Goal: Task Accomplishment & Management: Use online tool/utility

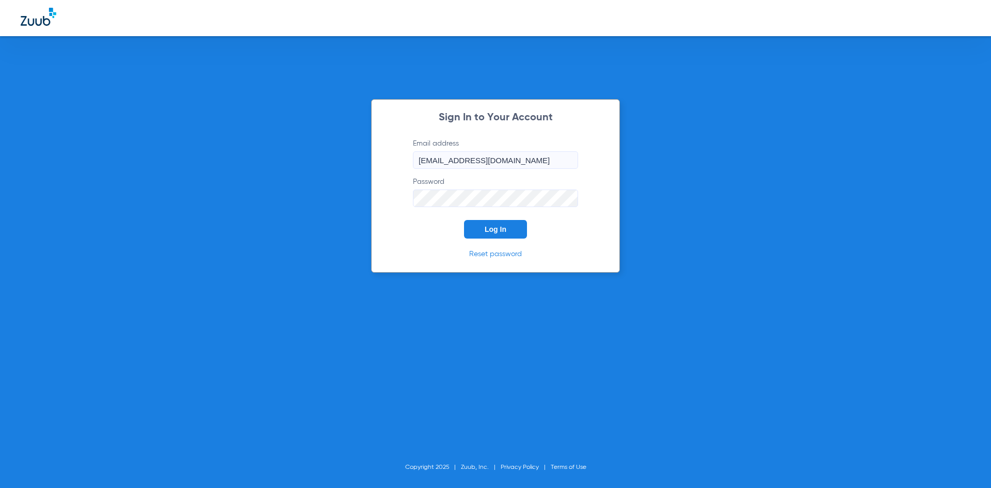
click at [511, 233] on button "Log In" at bounding box center [495, 229] width 63 height 19
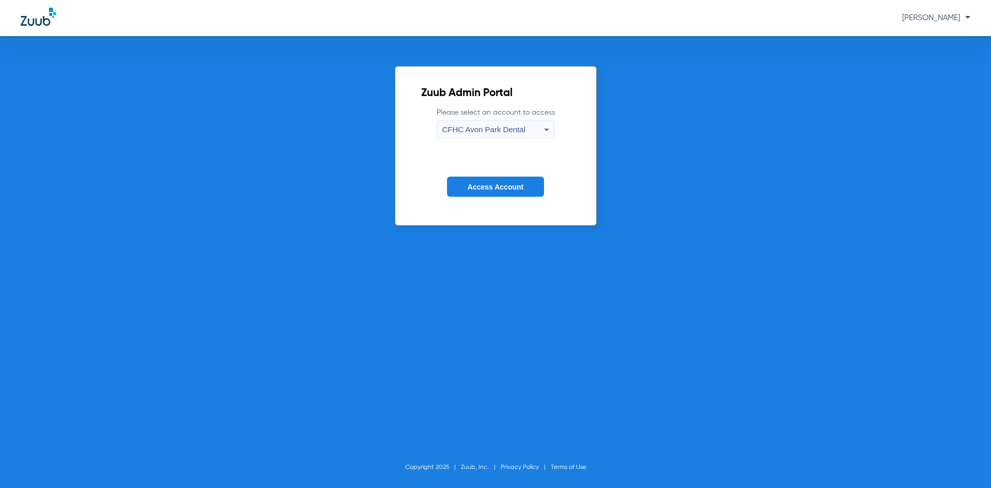
click at [519, 185] on span "Access Account" at bounding box center [496, 187] width 56 height 8
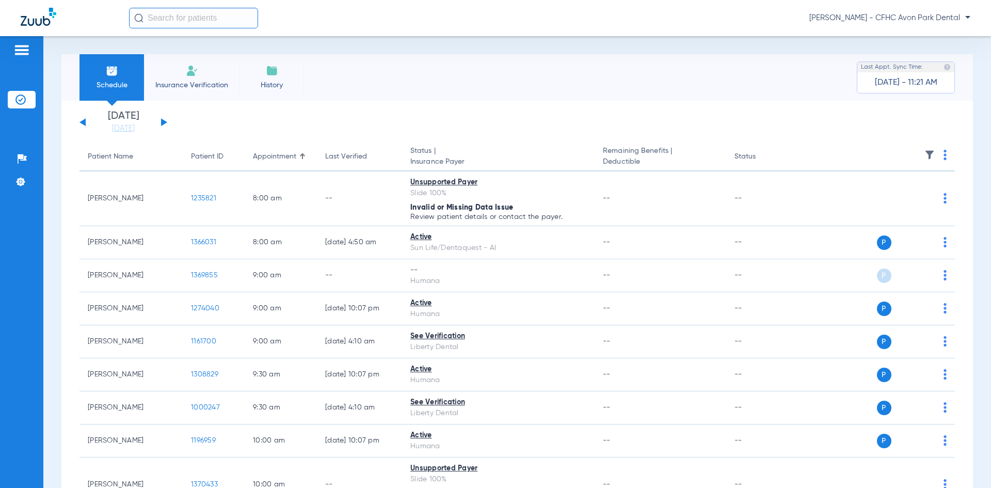
click at [160, 119] on div "[DATE] [DATE] [DATE] [DATE] [DATE] [DATE] [DATE] [DATE] [DATE] [DATE] [DATE] [D…" at bounding box center [124, 122] width 88 height 23
click at [164, 124] on div "[DATE] [DATE] [DATE] [DATE] [DATE] [DATE] [DATE] [DATE] [DATE] [DATE] [DATE] [D…" at bounding box center [124, 122] width 88 height 23
click at [164, 122] on button at bounding box center [164, 122] width 6 height 8
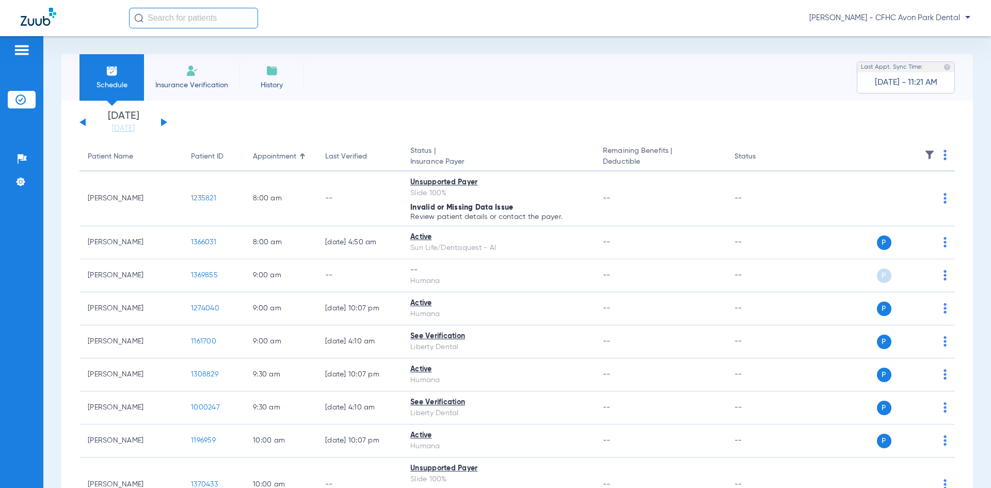
click at [164, 122] on button at bounding box center [164, 122] width 6 height 8
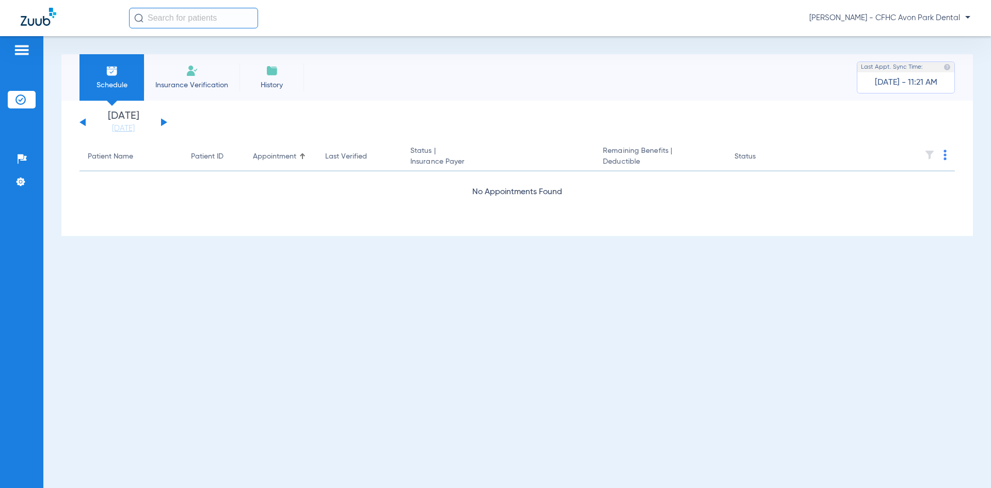
click at [164, 122] on button at bounding box center [164, 122] width 6 height 8
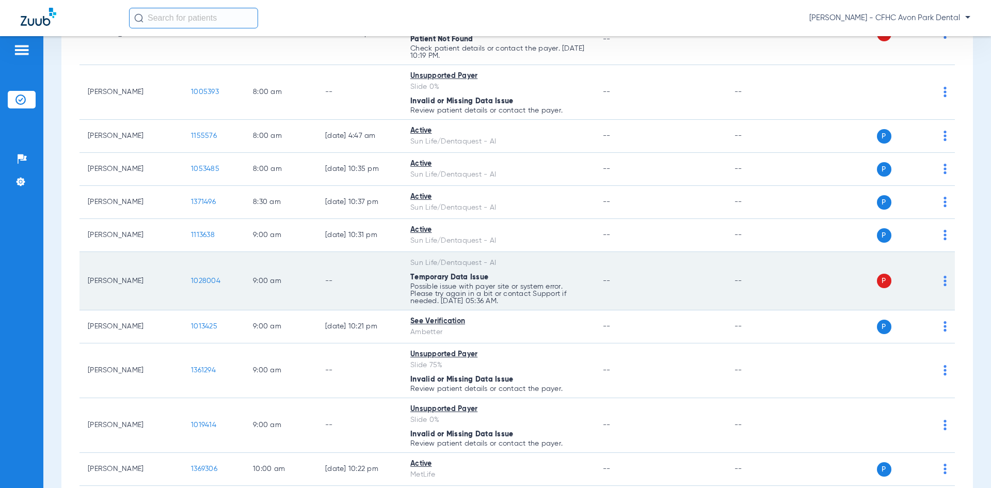
scroll to position [207, 0]
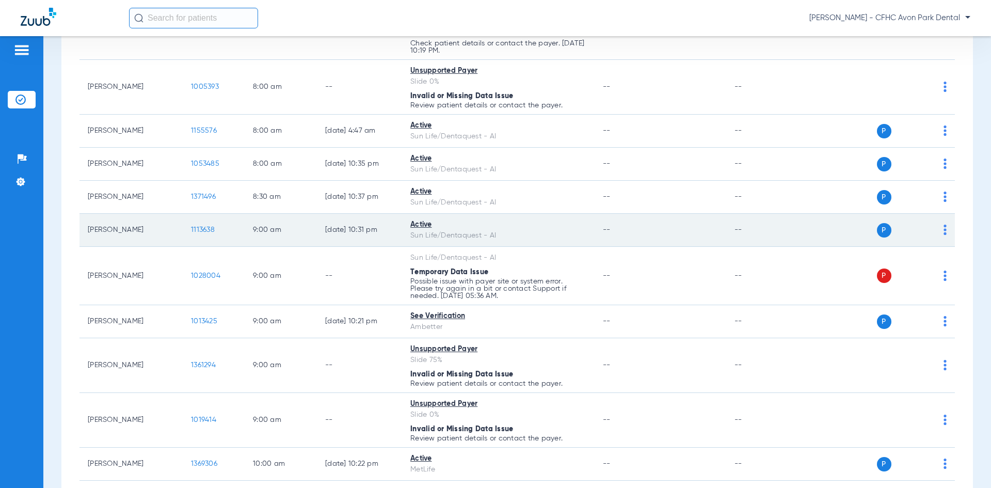
click at [208, 230] on span "1113638" at bounding box center [203, 229] width 24 height 7
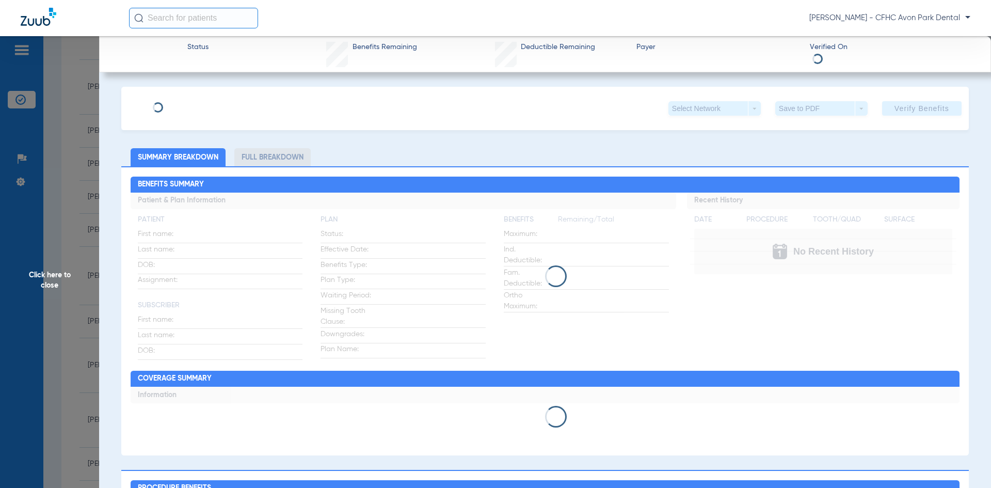
type input "SIERRA"
type input "JONES"
type input "05/07/1998"
type input "8166139421"
type input "99999"
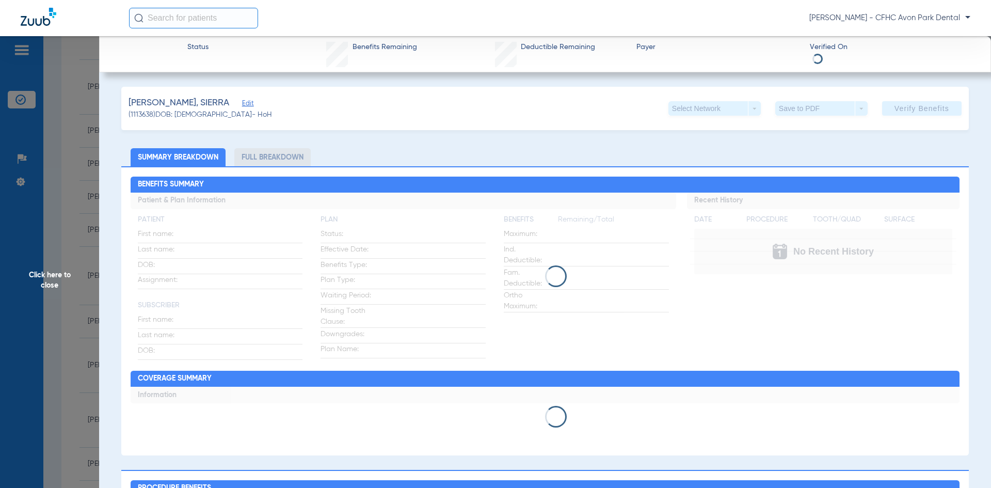
click at [242, 102] on span "Edit" at bounding box center [246, 105] width 9 height 10
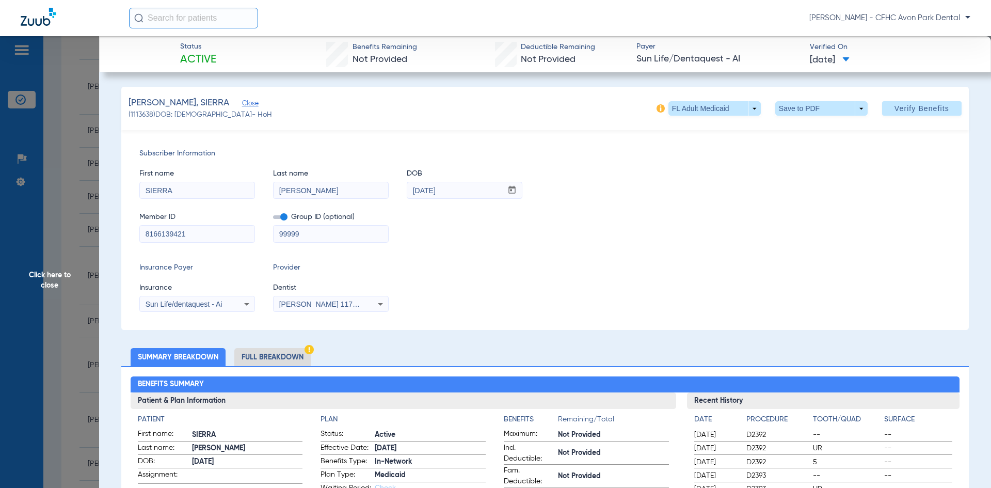
click at [177, 221] on span "Member ID" at bounding box center [197, 217] width 116 height 11
click at [177, 227] on input "8166139421" at bounding box center [197, 234] width 115 height 17
click at [74, 262] on span "Click here to close" at bounding box center [49, 280] width 99 height 488
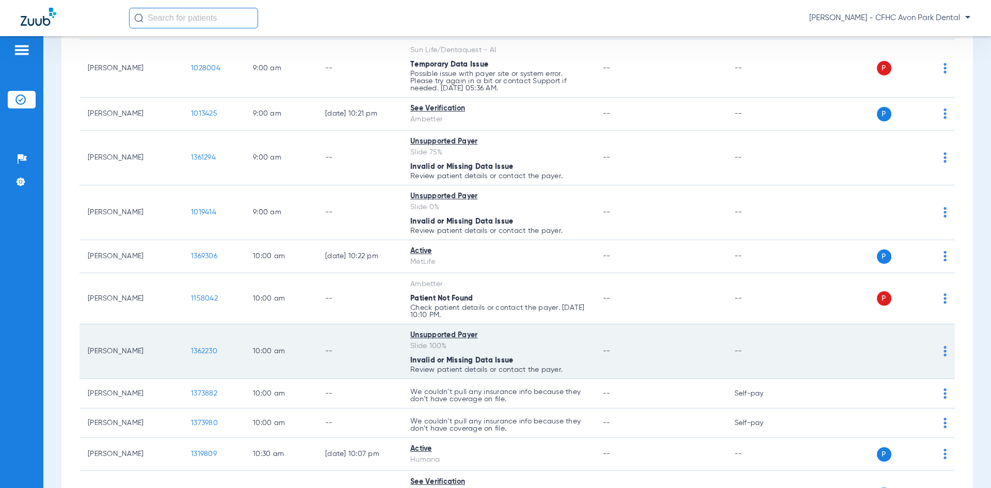
scroll to position [465, 0]
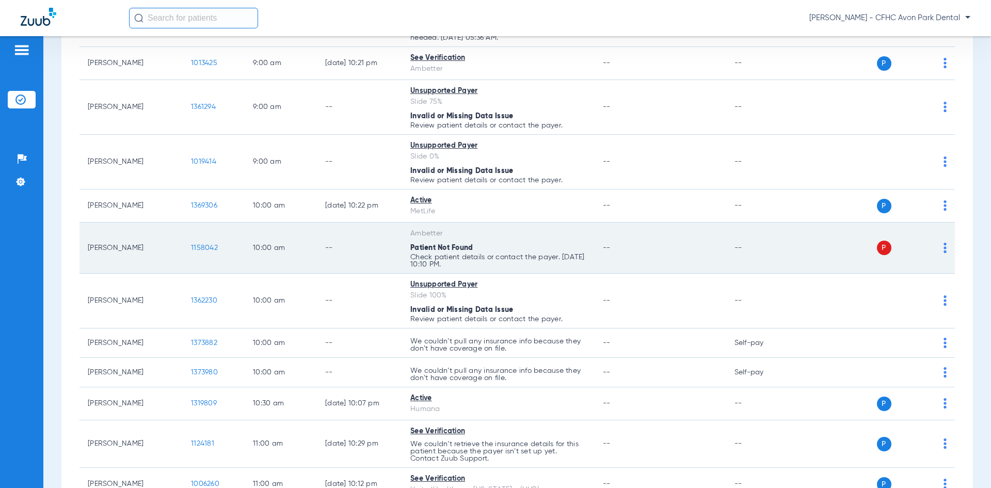
click at [209, 243] on td "1158042" at bounding box center [214, 248] width 62 height 51
click at [209, 244] on span "1158042" at bounding box center [204, 247] width 27 height 7
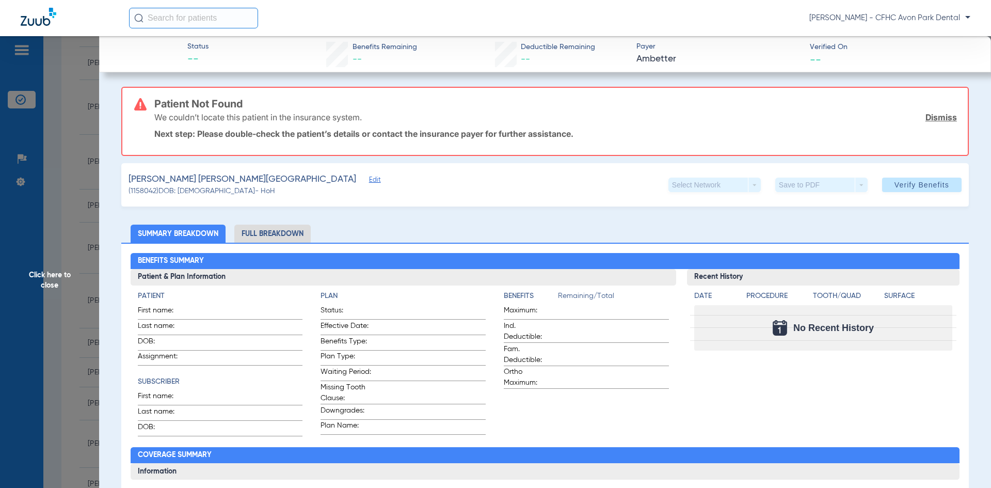
click at [369, 180] on span "Edit" at bounding box center [373, 181] width 9 height 10
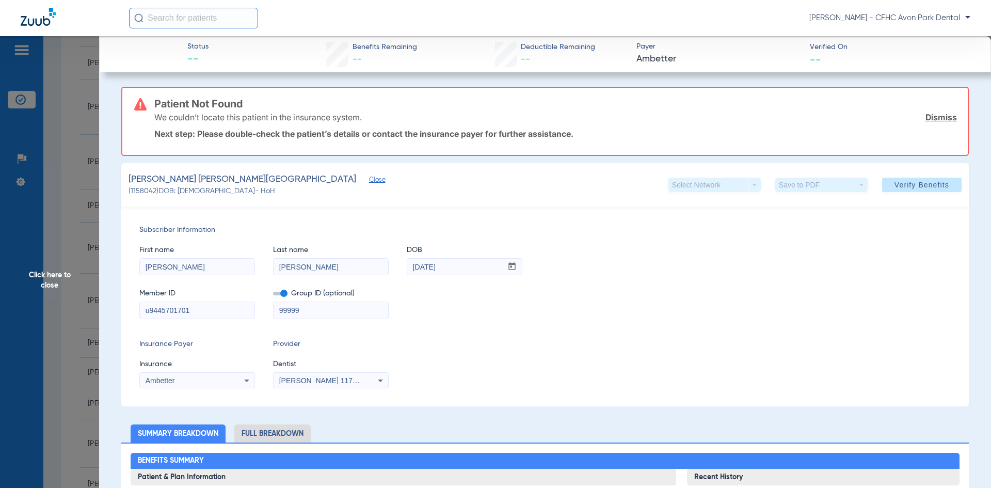
click at [214, 311] on input "u9445701701" at bounding box center [197, 310] width 115 height 17
type input "u94457017"
click at [943, 187] on span at bounding box center [922, 184] width 80 height 25
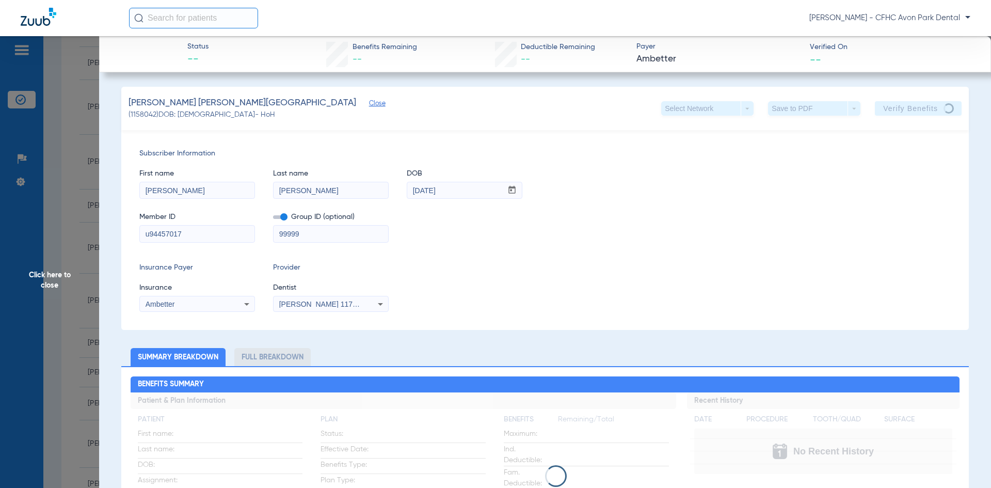
drag, startPoint x: 31, startPoint y: 250, endPoint x: 68, endPoint y: 273, distance: 43.6
click at [33, 252] on span "Click here to close" at bounding box center [49, 280] width 99 height 488
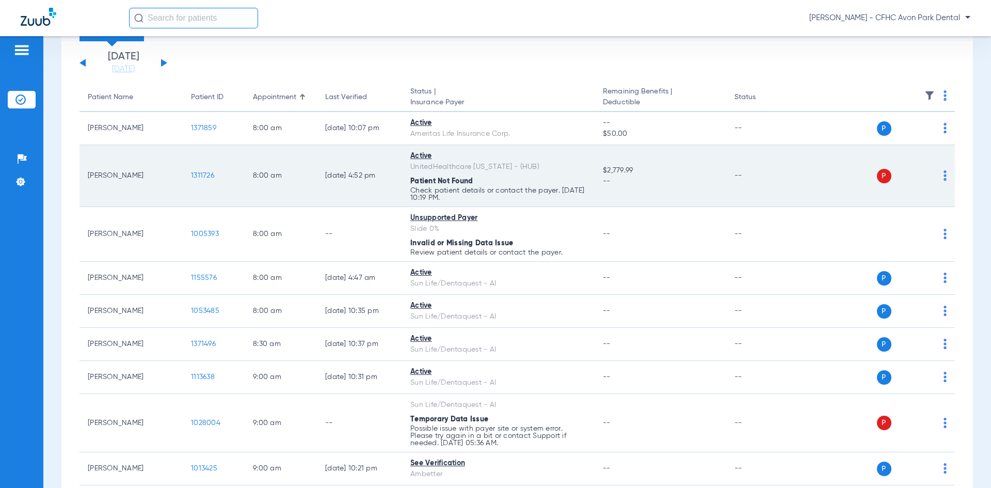
scroll to position [52, 0]
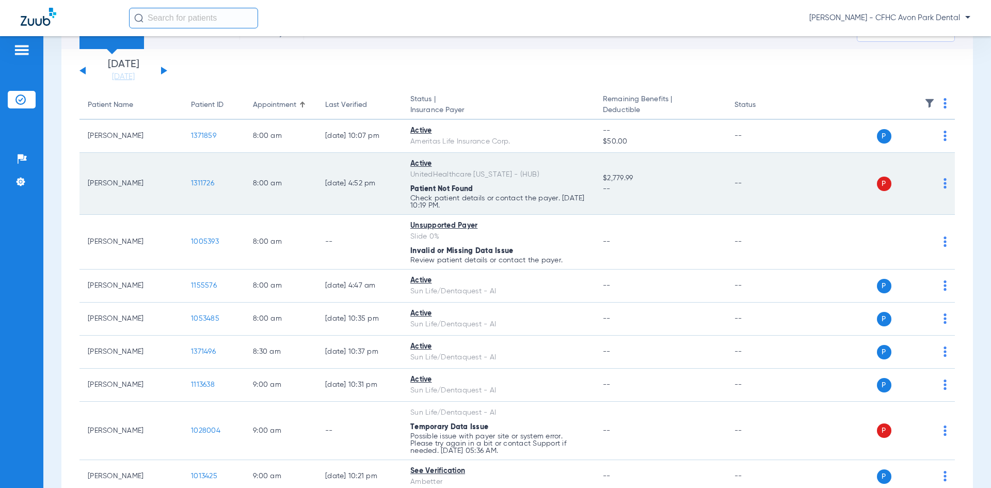
click at [203, 186] on span "1311726" at bounding box center [202, 183] width 23 height 7
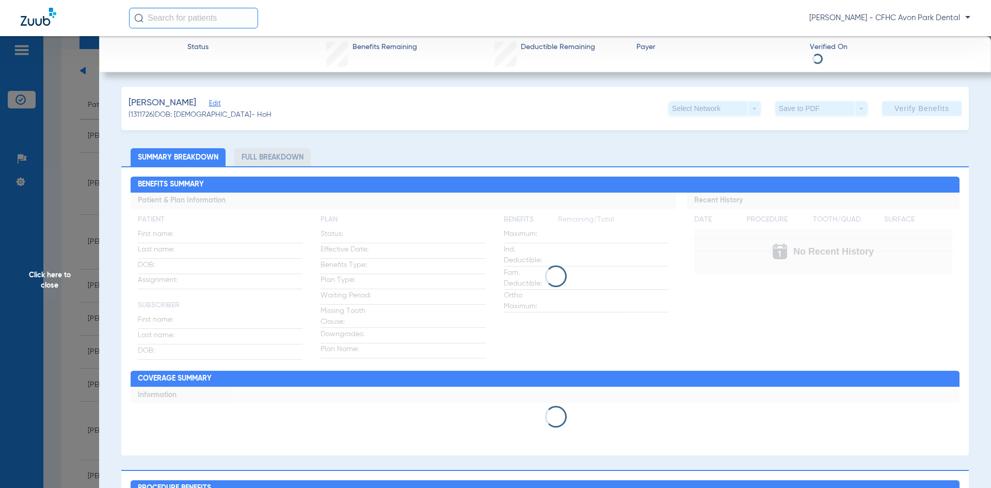
drag, startPoint x: 242, startPoint y: 98, endPoint x: 236, endPoint y: 112, distance: 14.9
click at [241, 104] on div "[PERSON_NAME] (1311726) DOB: [DEMOGRAPHIC_DATA] - HoH Select Network arrow_drop…" at bounding box center [545, 108] width 848 height 43
click at [236, 112] on div "(1311726) DOB: [DEMOGRAPHIC_DATA] - HoH" at bounding box center [200, 114] width 143 height 11
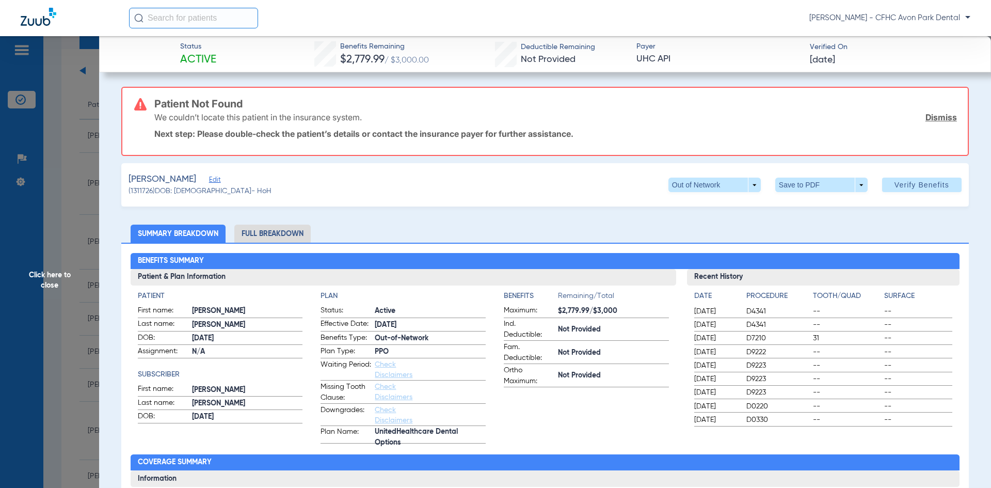
click at [239, 106] on h3 "Patient Not Found" at bounding box center [555, 104] width 803 height 10
click at [218, 181] on span "Edit" at bounding box center [213, 181] width 9 height 10
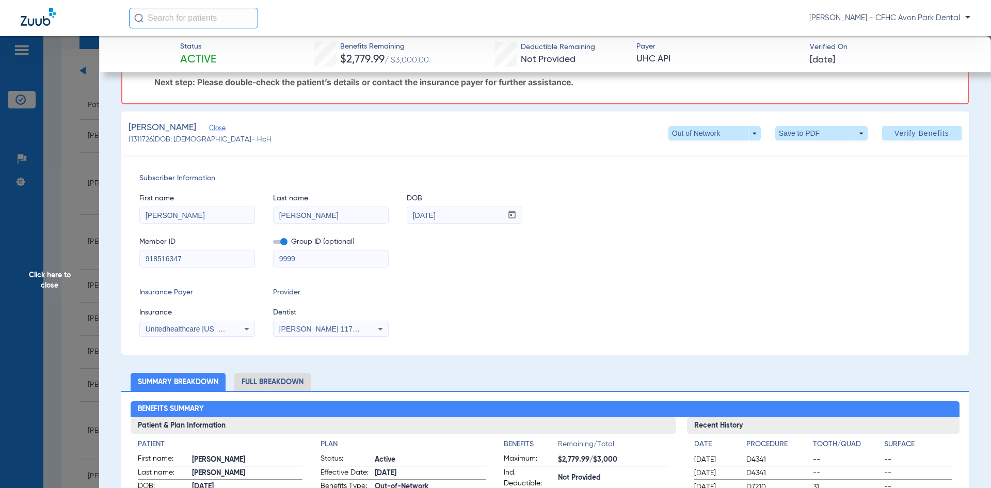
click at [58, 291] on span "Click here to close" at bounding box center [49, 280] width 99 height 488
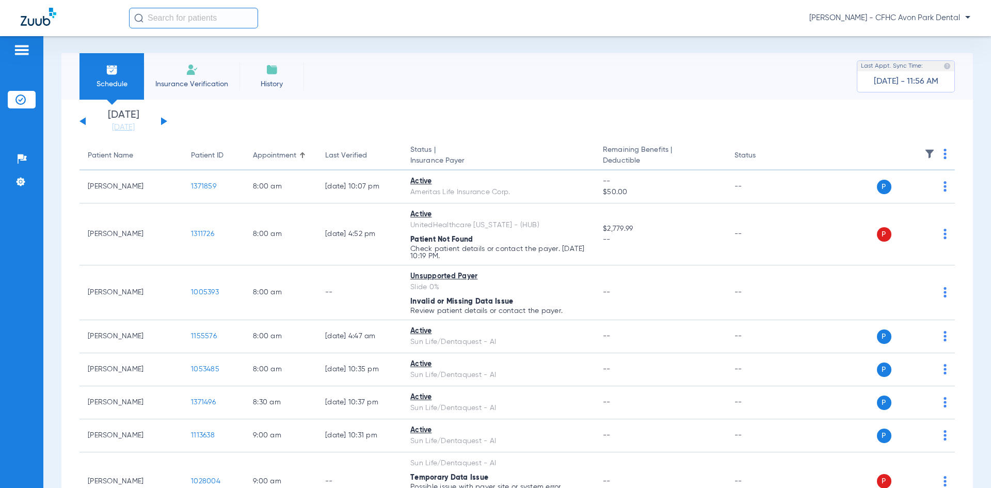
scroll to position [0, 0]
click at [83, 119] on div "[DATE] [DATE] [DATE] [DATE] [DATE] [DATE] [DATE] [DATE] [DATE] [DATE] [DATE] [D…" at bounding box center [124, 122] width 88 height 23
click at [83, 122] on button at bounding box center [83, 122] width 6 height 8
click at [83, 123] on button at bounding box center [83, 122] width 6 height 8
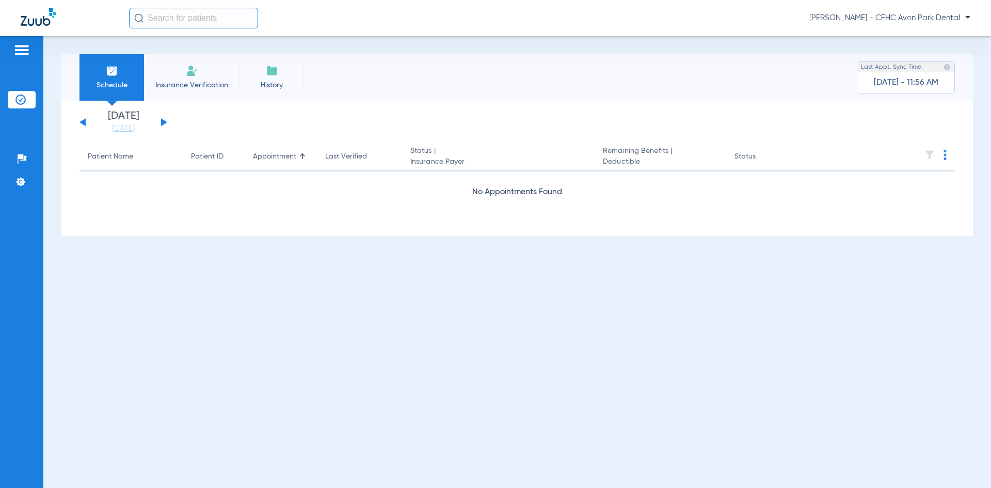
drag, startPoint x: 91, startPoint y: 123, endPoint x: 84, endPoint y: 121, distance: 7.5
click at [91, 123] on div "[DATE] [DATE] [DATE] [DATE] [DATE] [DATE] [DATE] [DATE] [DATE] [DATE] [DATE] [D…" at bounding box center [124, 122] width 88 height 23
click at [84, 121] on button at bounding box center [83, 122] width 6 height 8
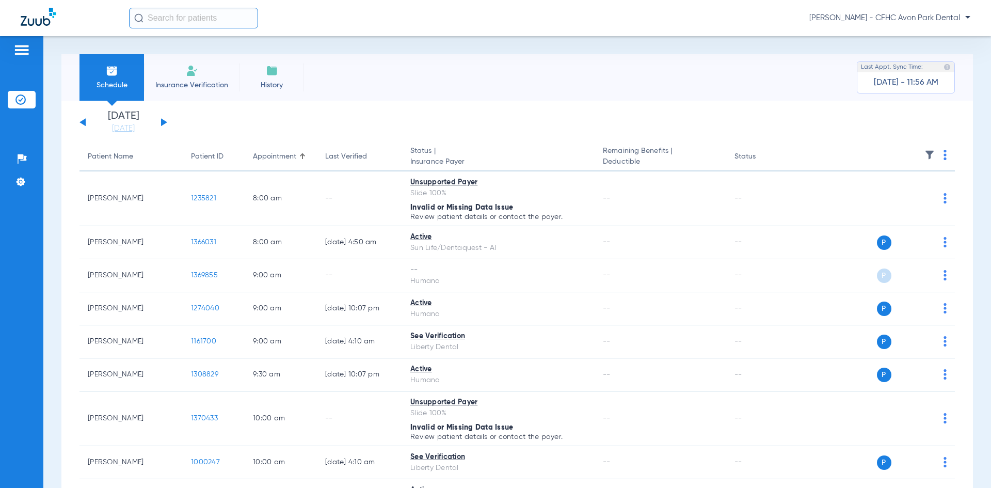
click at [167, 124] on app-single-date-navigator "[DATE] [DATE] [DATE] [DATE] [DATE] [DATE] [DATE] [DATE] [DATE] [DATE] [DATE] [D…" at bounding box center [518, 122] width 876 height 23
click at [166, 122] on button at bounding box center [164, 122] width 6 height 8
